Goal: Find specific page/section: Find specific page/section

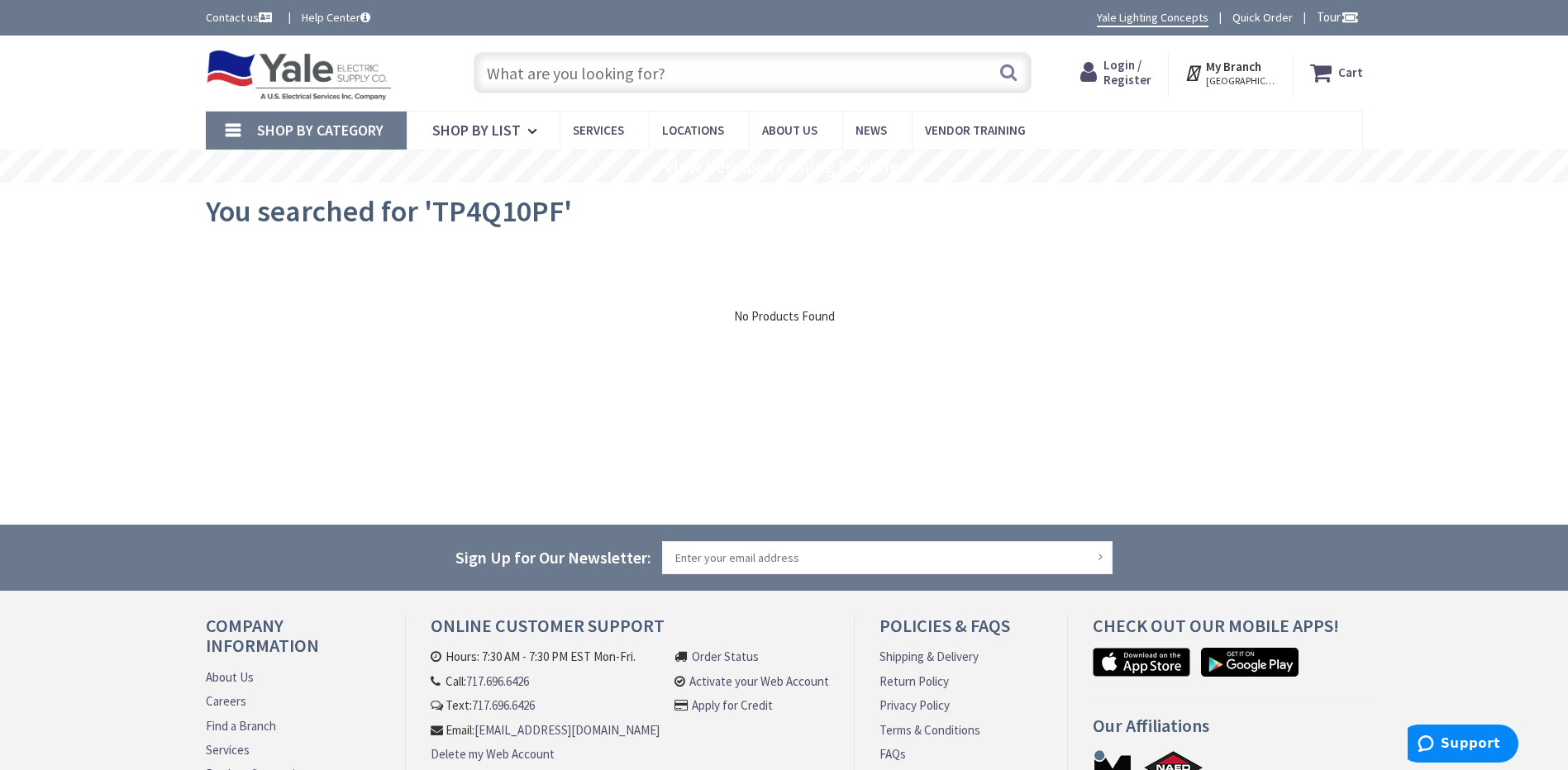
click at [622, 59] on input "text" at bounding box center [752, 72] width 558 height 41
type input "BBA"
